Goal: Information Seeking & Learning: Learn about a topic

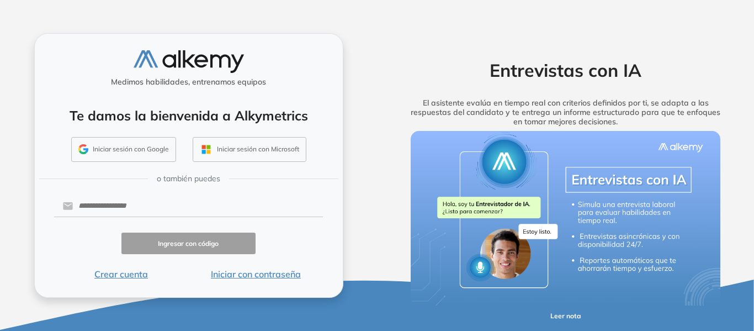
click at [127, 148] on button "Iniciar sesión con Google" at bounding box center [123, 149] width 105 height 25
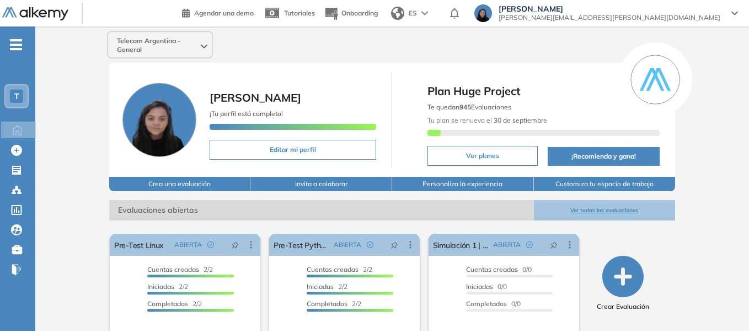
click at [20, 47] on span "-" at bounding box center [16, 43] width 12 height 9
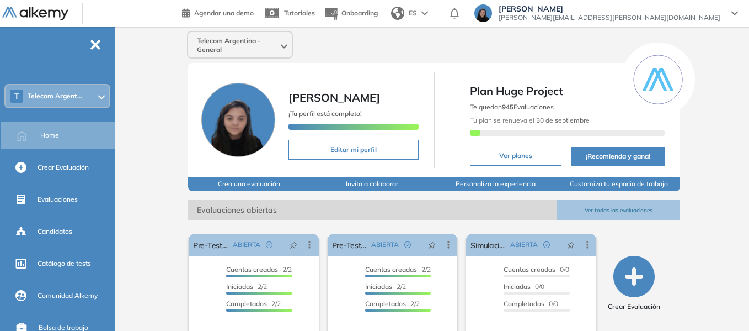
click at [84, 92] on div "T Telecom Argent..." at bounding box center [58, 96] width 104 height 22
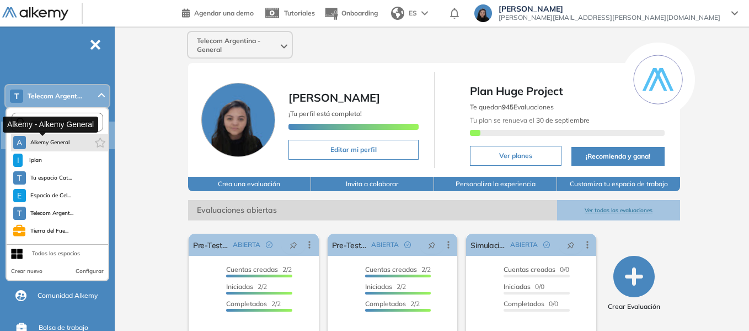
click at [63, 145] on span "Alkemy General" at bounding box center [50, 142] width 40 height 9
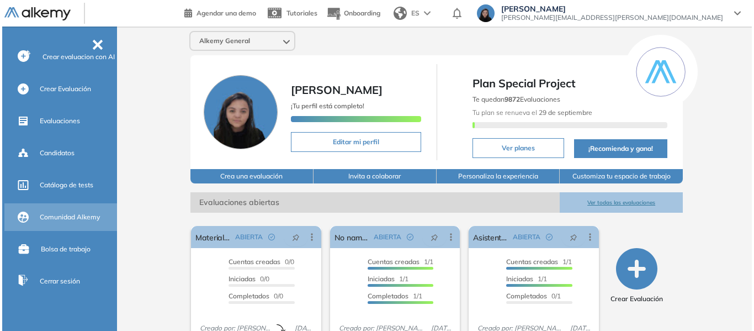
scroll to position [122, 0]
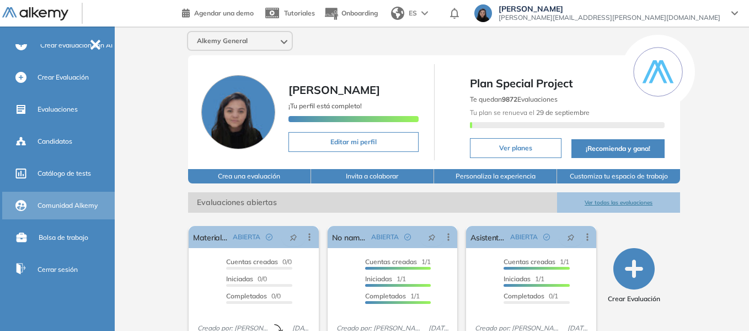
click at [61, 207] on span "Comunidad Alkemy" at bounding box center [68, 205] width 60 height 10
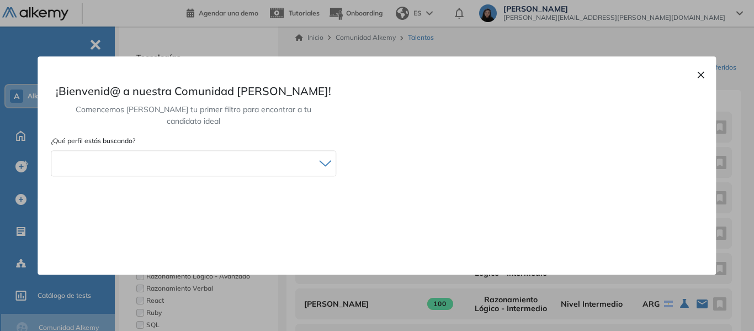
click at [702, 74] on button "×" at bounding box center [700, 73] width 9 height 13
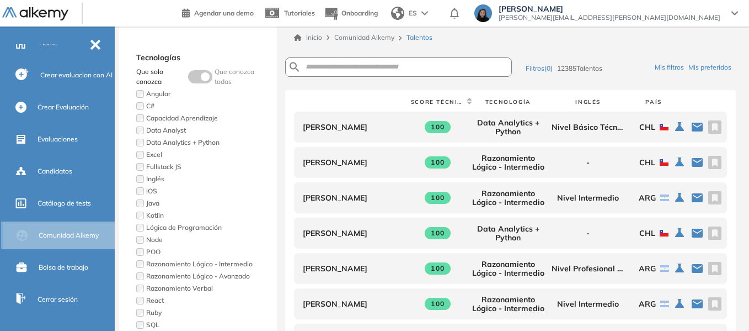
scroll to position [67, 0]
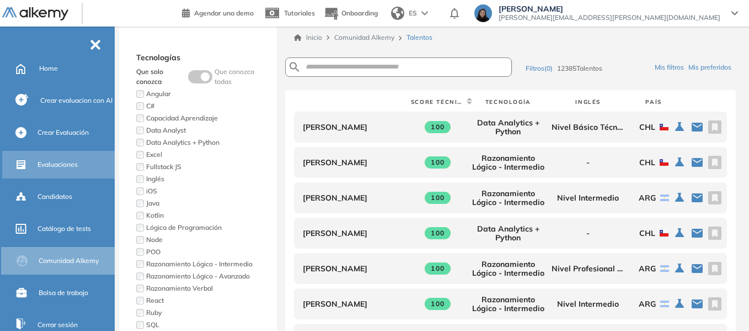
click at [57, 166] on span "Evaluaciones" at bounding box center [58, 164] width 40 height 10
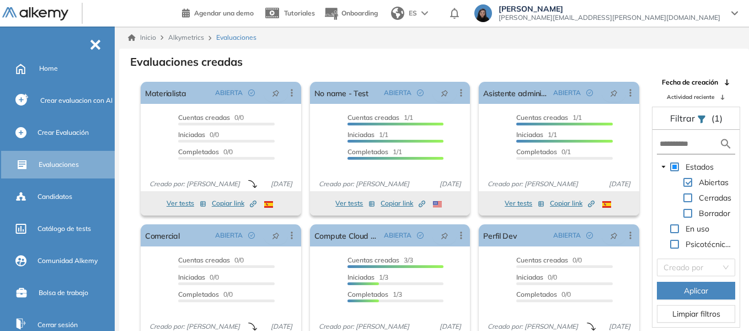
click at [705, 295] on span "Aplicar" at bounding box center [696, 290] width 24 height 12
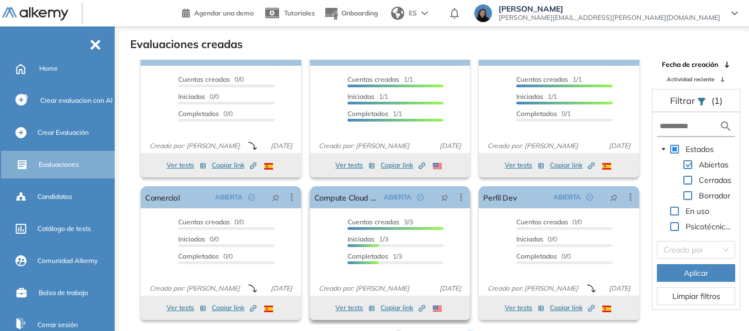
scroll to position [26, 0]
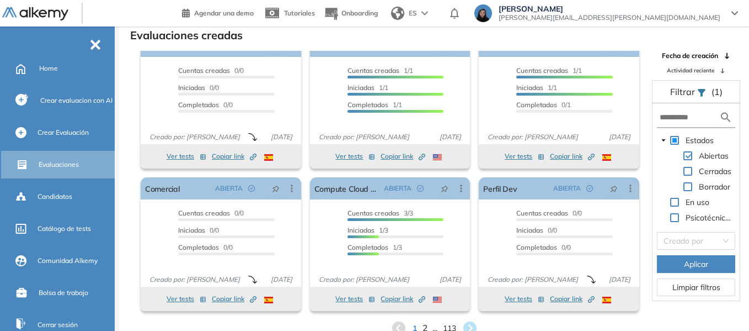
click at [423, 328] on span "2" at bounding box center [424, 328] width 5 height 13
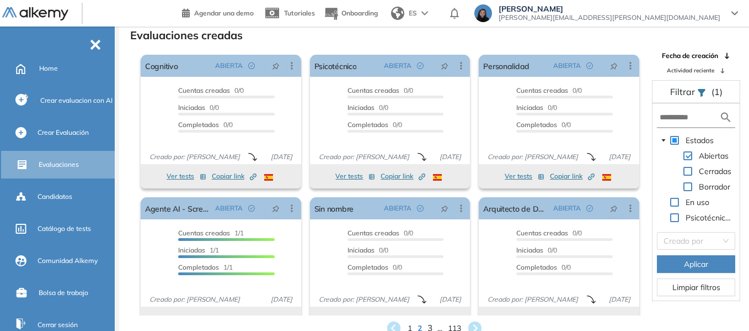
click at [430, 328] on span "3" at bounding box center [429, 328] width 5 height 13
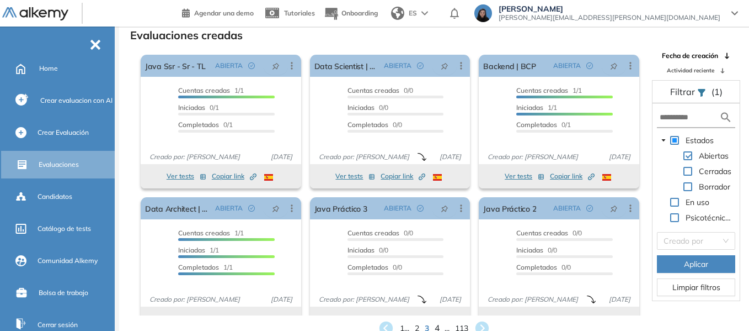
click at [437, 329] on span "4" at bounding box center [437, 328] width 5 height 13
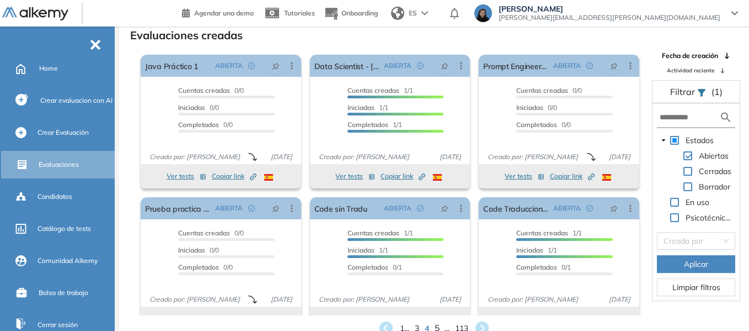
click at [436, 327] on span "5" at bounding box center [437, 328] width 5 height 13
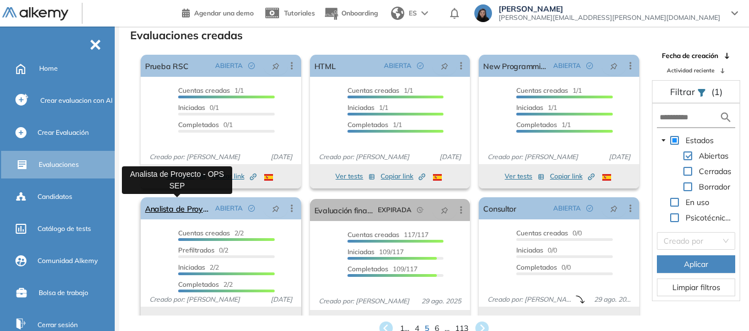
click at [171, 207] on link "Analista de Proyecto - OPS SEP" at bounding box center [178, 208] width 66 height 22
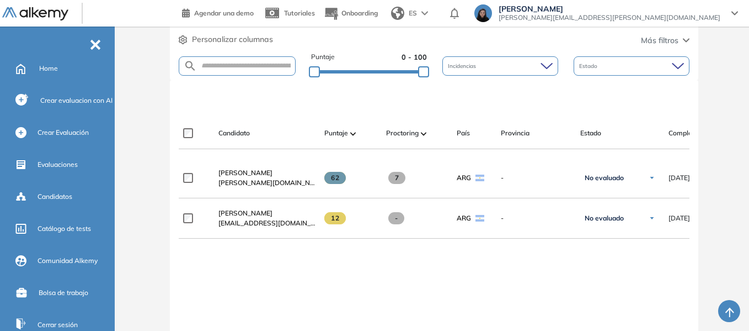
scroll to position [276, 0]
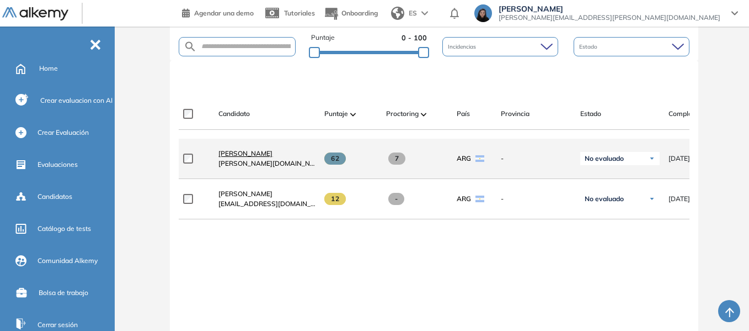
click at [242, 156] on span "[PERSON_NAME]" at bounding box center [246, 153] width 54 height 8
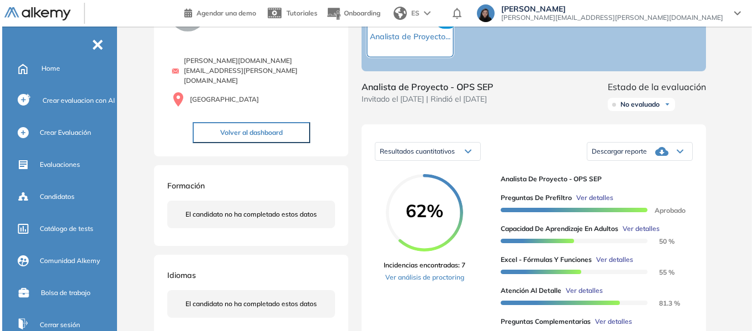
scroll to position [110, 0]
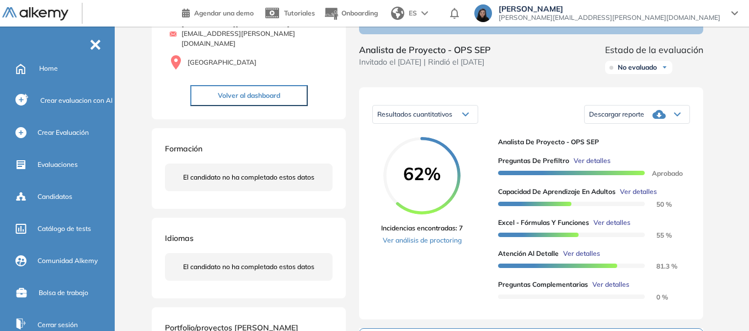
click at [599, 166] on span "Ver detalles" at bounding box center [592, 161] width 37 height 10
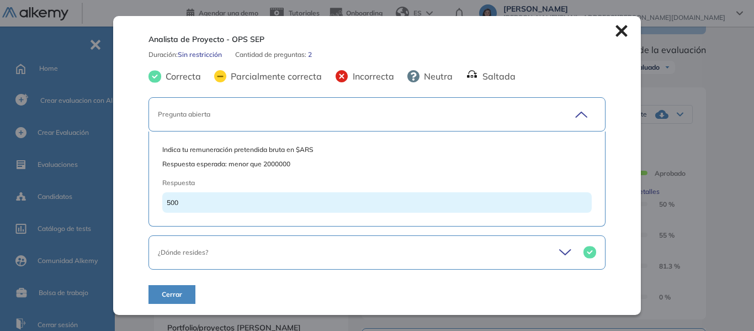
click at [566, 252] on icon at bounding box center [566, 251] width 15 height 15
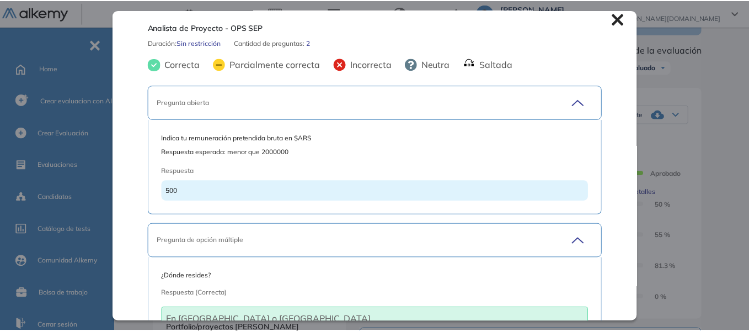
scroll to position [0, 0]
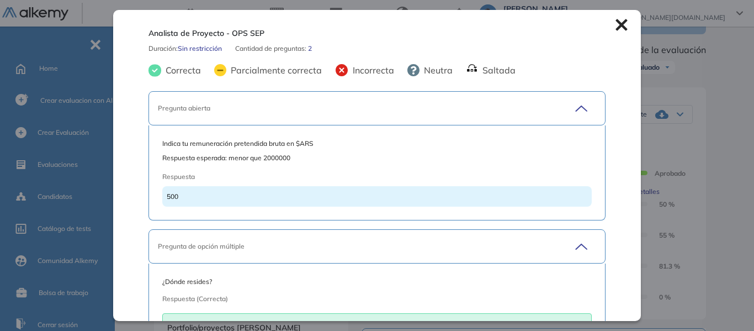
click at [619, 25] on icon at bounding box center [621, 25] width 12 height 12
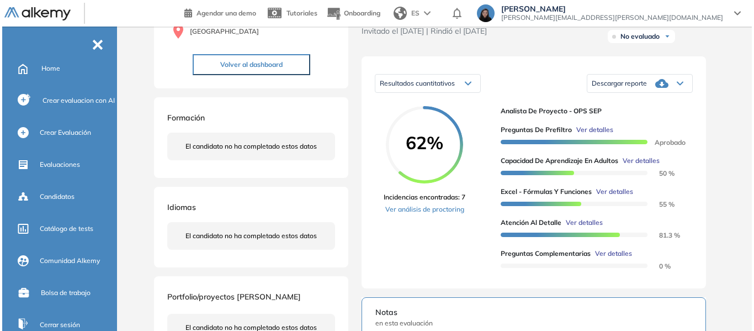
scroll to position [166, 0]
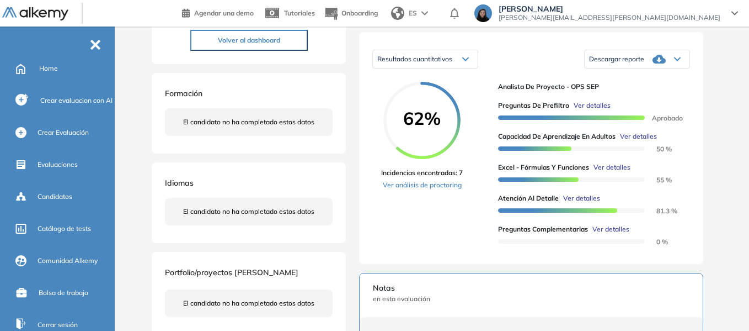
click at [616, 172] on span "Ver detalles" at bounding box center [612, 167] width 37 height 10
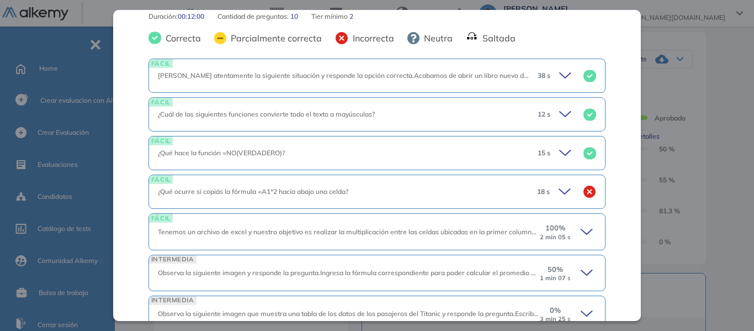
scroll to position [276, 0]
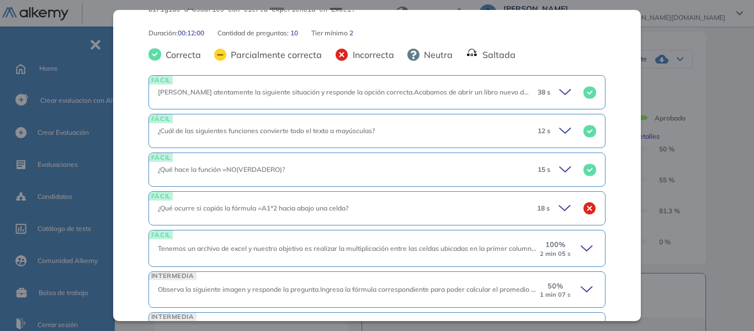
click at [558, 200] on icon at bounding box center [565, 207] width 15 height 15
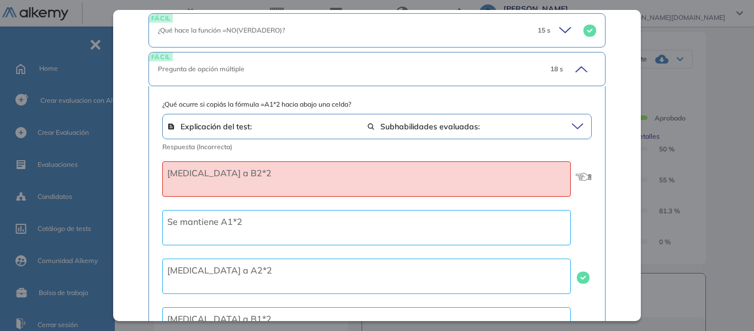
scroll to position [386, 0]
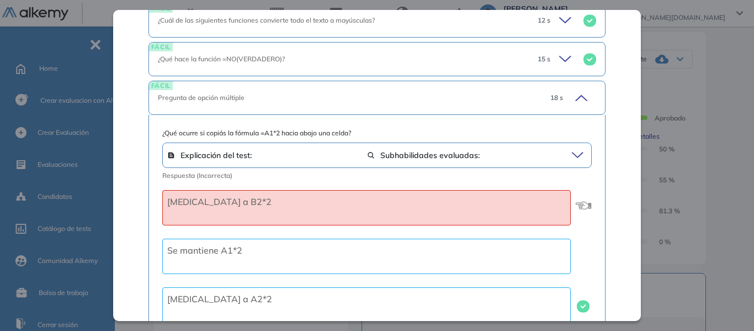
click at [574, 90] on icon at bounding box center [579, 97] width 15 height 15
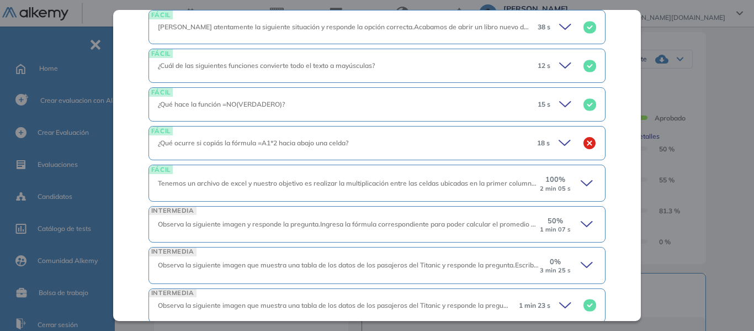
scroll to position [349, 0]
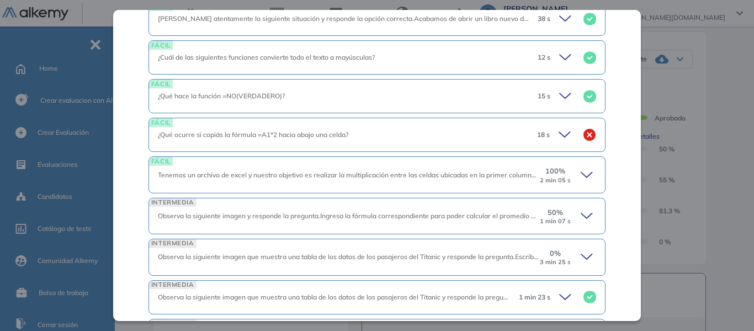
click at [580, 167] on icon at bounding box center [587, 174] width 15 height 15
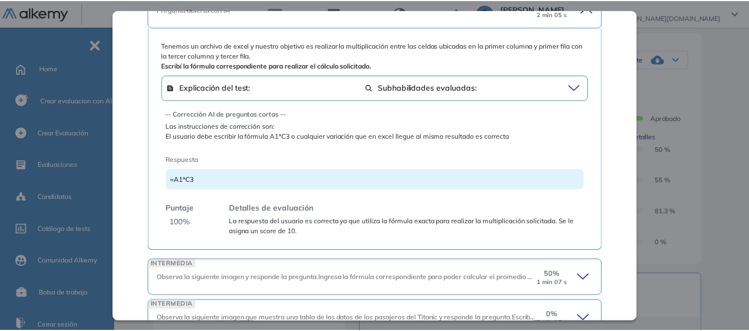
scroll to position [460, 0]
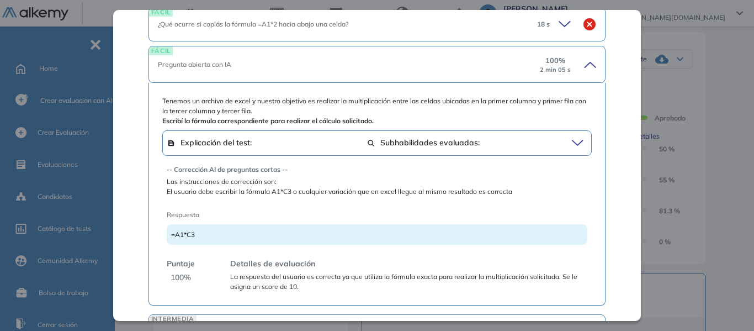
click at [584, 57] on icon at bounding box center [587, 64] width 15 height 15
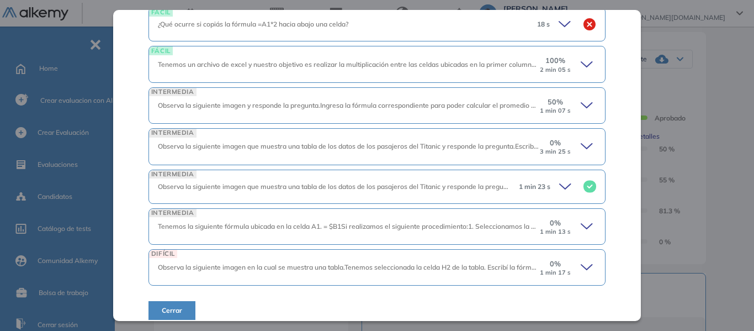
click at [726, 111] on div "Inicio Alkymetrics Evaluaciones Dashboard Candidato Excel - Fórmulas y Funcione…" at bounding box center [436, 235] width 635 height 748
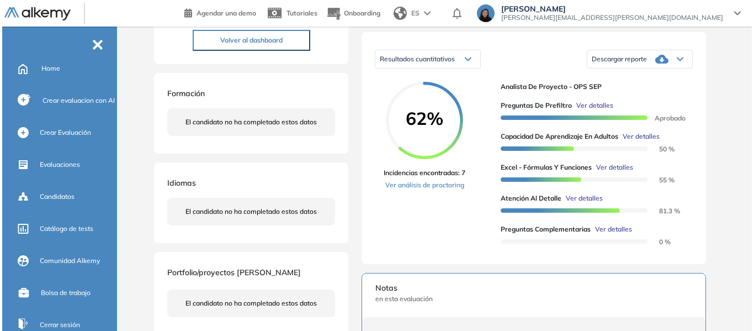
scroll to position [198, 0]
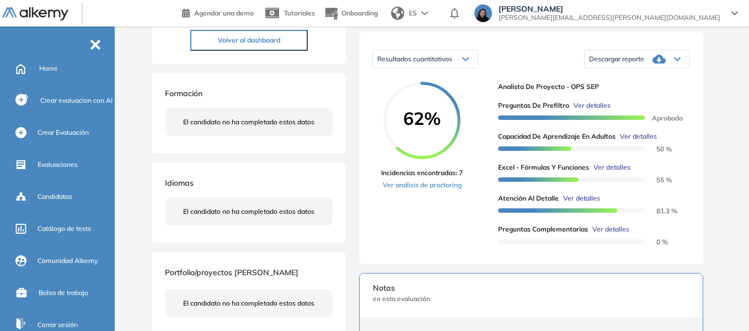
click at [612, 234] on span "Ver detalles" at bounding box center [611, 229] width 37 height 10
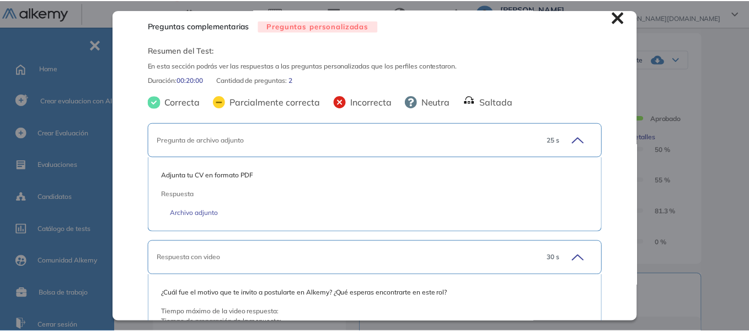
scroll to position [0, 0]
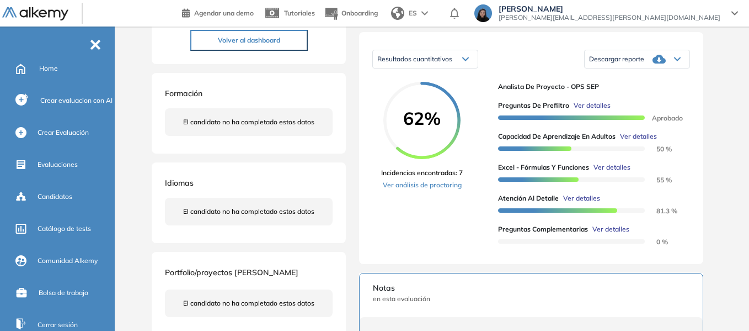
click at [734, 163] on div "Inicio Alkymetrics Evaluaciones Dashboard Candidato Preguntas complementarias P…" at bounding box center [434, 235] width 630 height 748
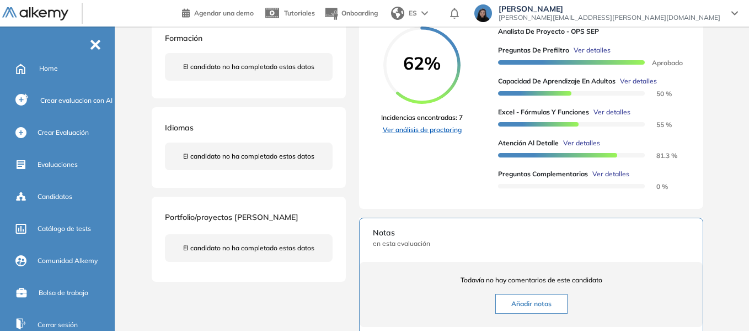
click at [427, 135] on link "Ver análisis de proctoring" at bounding box center [422, 130] width 82 height 10
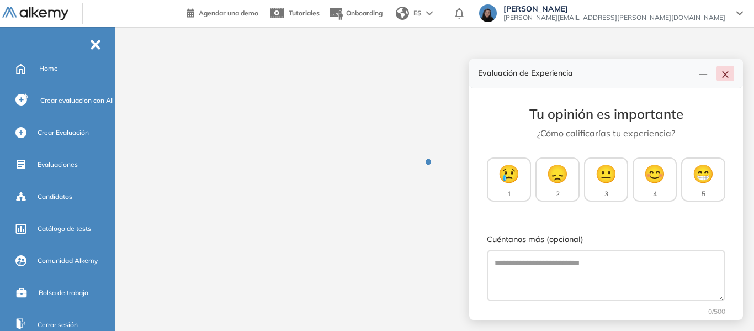
click at [729, 74] on button "button" at bounding box center [725, 73] width 18 height 15
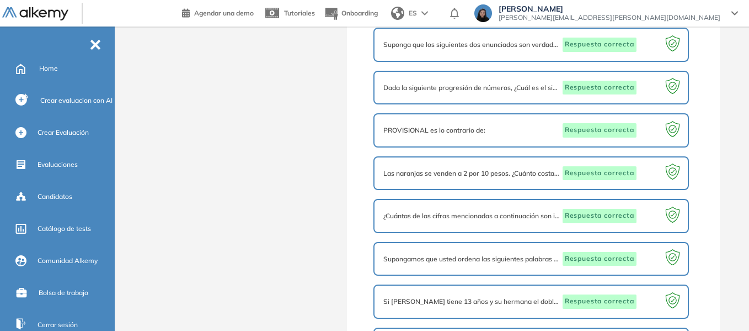
scroll to position [869, 0]
